Goal: Information Seeking & Learning: Learn about a topic

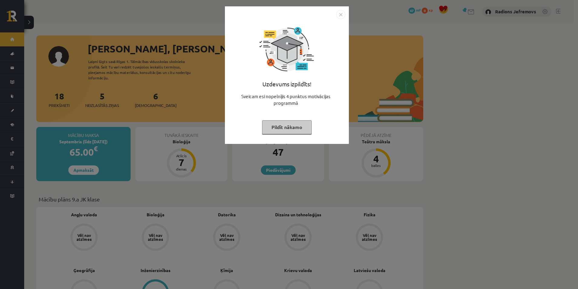
click at [337, 15] on img "Close" at bounding box center [340, 14] width 9 height 9
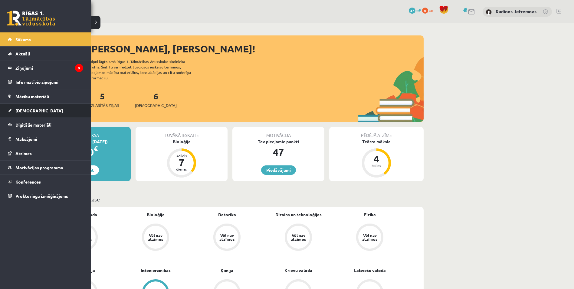
click at [28, 111] on span "[DEMOGRAPHIC_DATA]" at bounding box center [38, 110] width 47 height 5
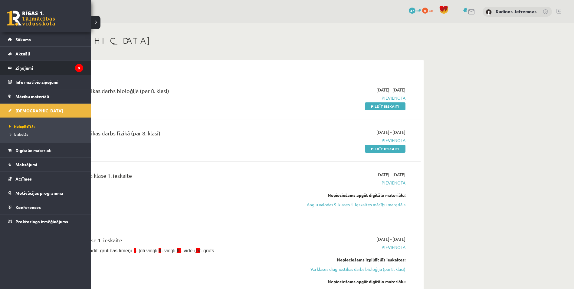
click at [31, 68] on legend "Ziņojumi 5" at bounding box center [49, 68] width 68 height 14
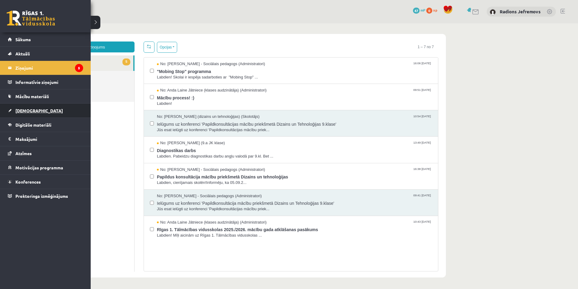
click at [23, 111] on span "[DEMOGRAPHIC_DATA]" at bounding box center [38, 110] width 47 height 5
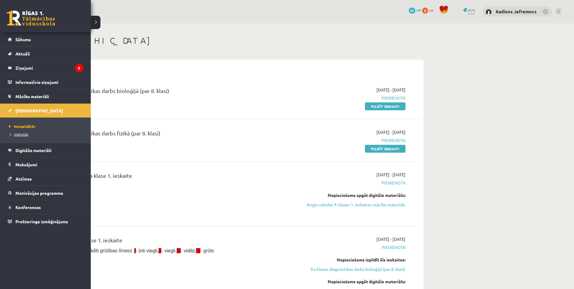
click at [21, 136] on link "Izlabotās" at bounding box center [46, 133] width 77 height 5
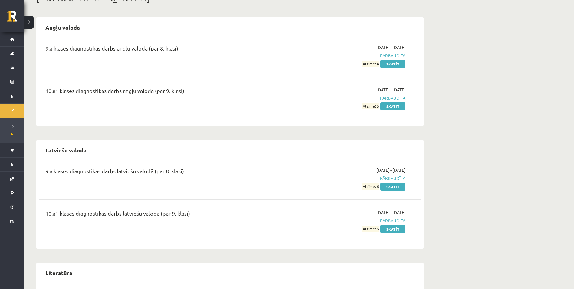
scroll to position [23, 0]
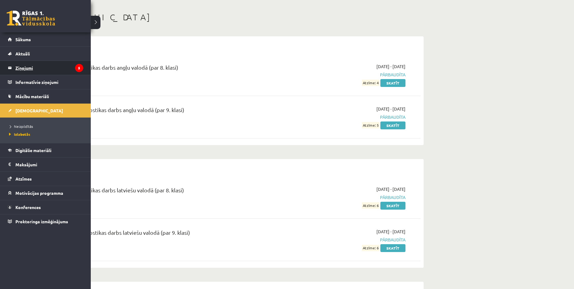
click at [25, 67] on legend "Ziņojumi 5" at bounding box center [49, 68] width 68 height 14
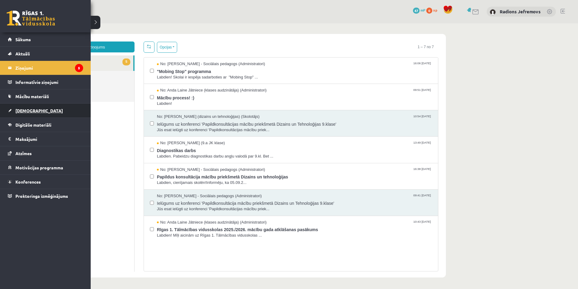
click at [25, 111] on span "[DEMOGRAPHIC_DATA]" at bounding box center [38, 110] width 47 height 5
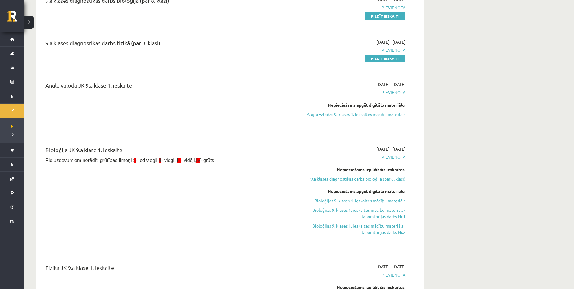
scroll to position [91, 0]
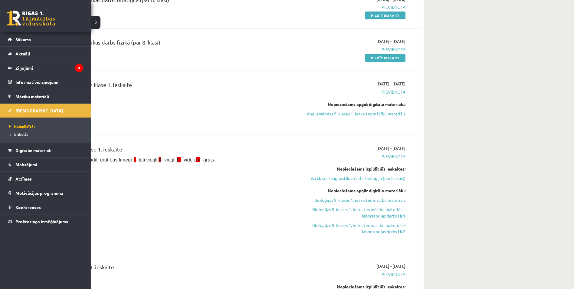
click at [25, 135] on span "Izlabotās" at bounding box center [18, 134] width 21 height 5
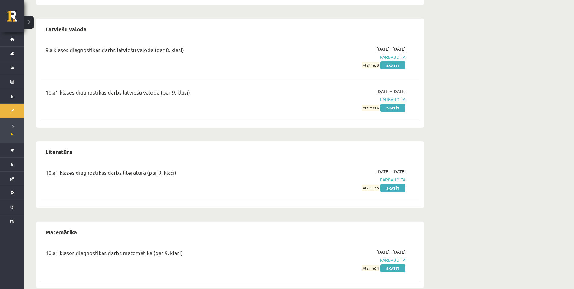
scroll to position [175, 0]
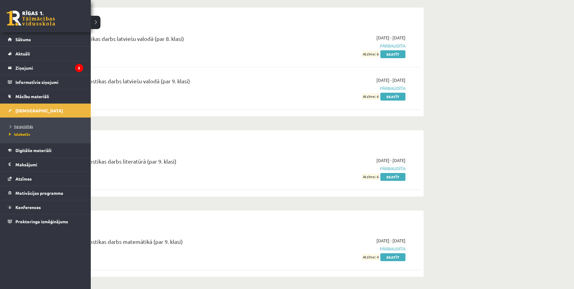
click at [25, 126] on span "Neizpildītās" at bounding box center [20, 126] width 25 height 5
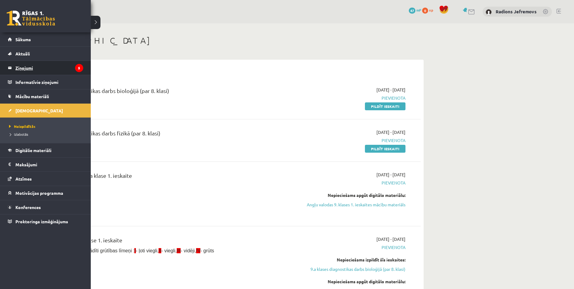
click at [25, 67] on legend "Ziņojumi 5" at bounding box center [49, 68] width 68 height 14
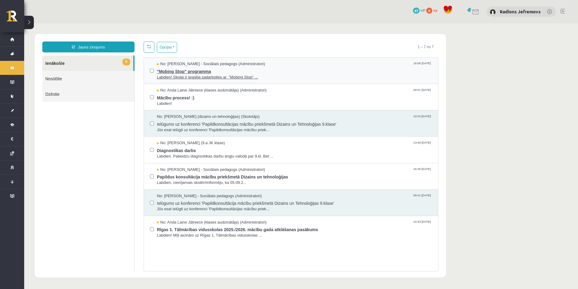
click at [164, 73] on span ""Mobing Stop" programma" at bounding box center [294, 71] width 275 height 8
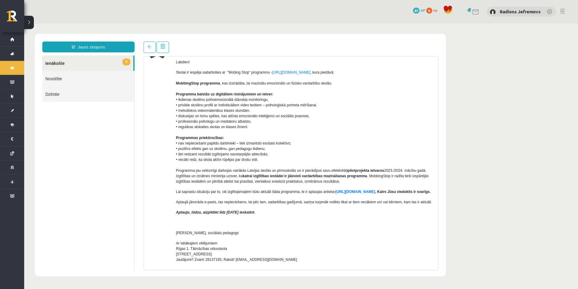
scroll to position [61, 0]
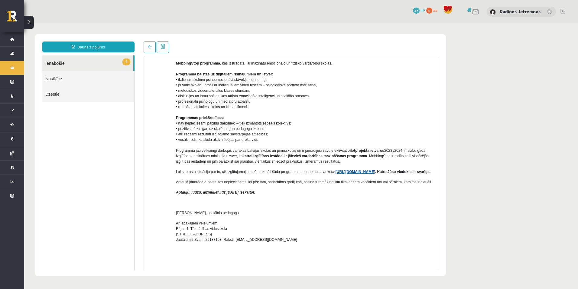
click at [358, 173] on link "[URL][DOMAIN_NAME]" at bounding box center [356, 171] width 40 height 4
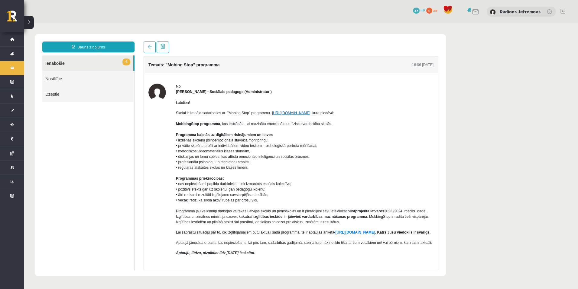
scroll to position [0, 0]
click at [300, 113] on link "[URL][DOMAIN_NAME]" at bounding box center [291, 113] width 38 height 4
